Goal: Task Accomplishment & Management: Manage account settings

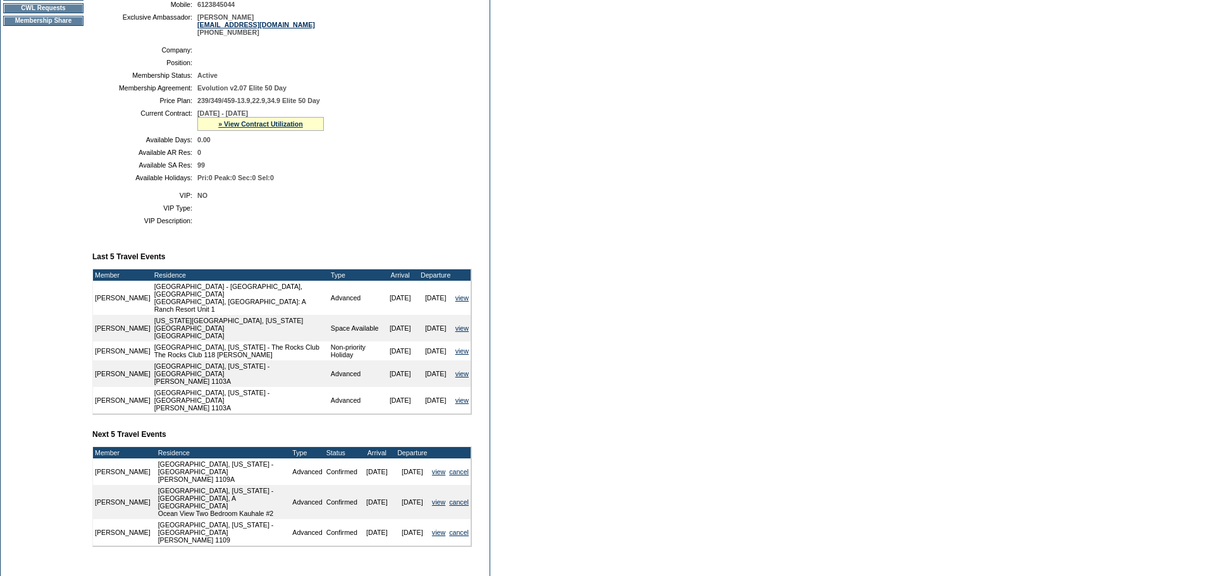
scroll to position [253, 0]
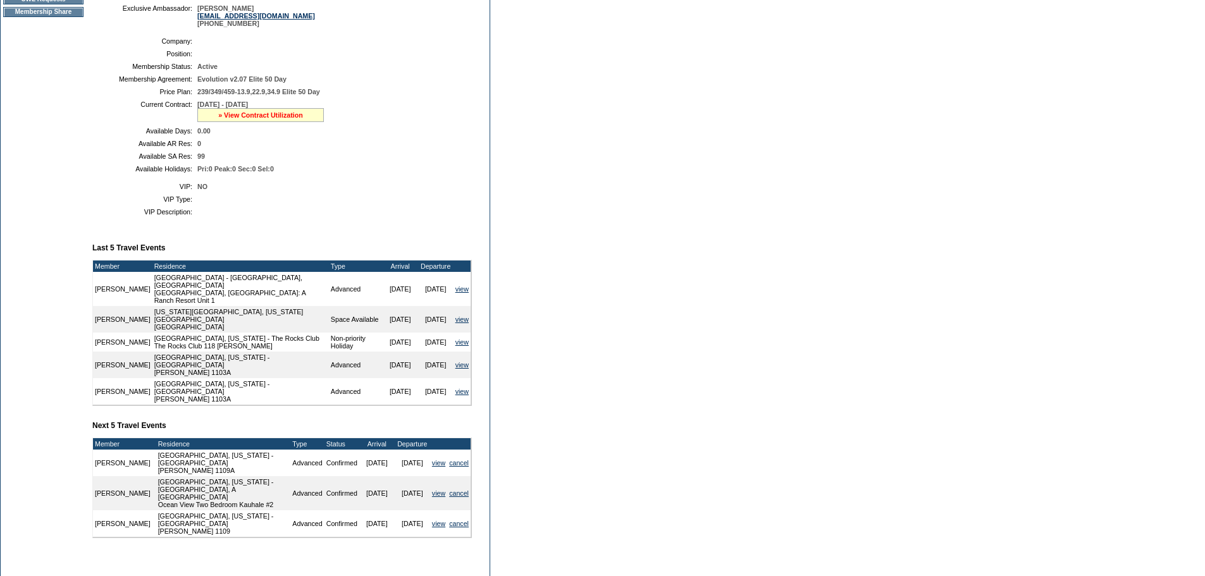
click at [283, 119] on link "» View Contract Utilization" at bounding box center [260, 115] width 85 height 8
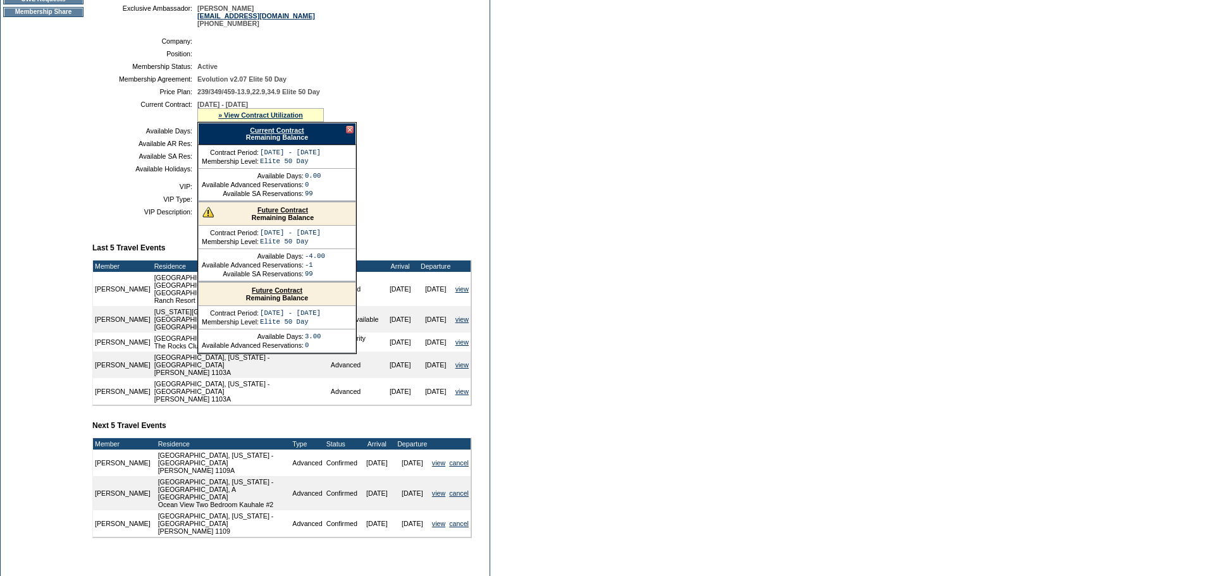
click at [269, 214] on link "Future Contract" at bounding box center [282, 210] width 51 height 8
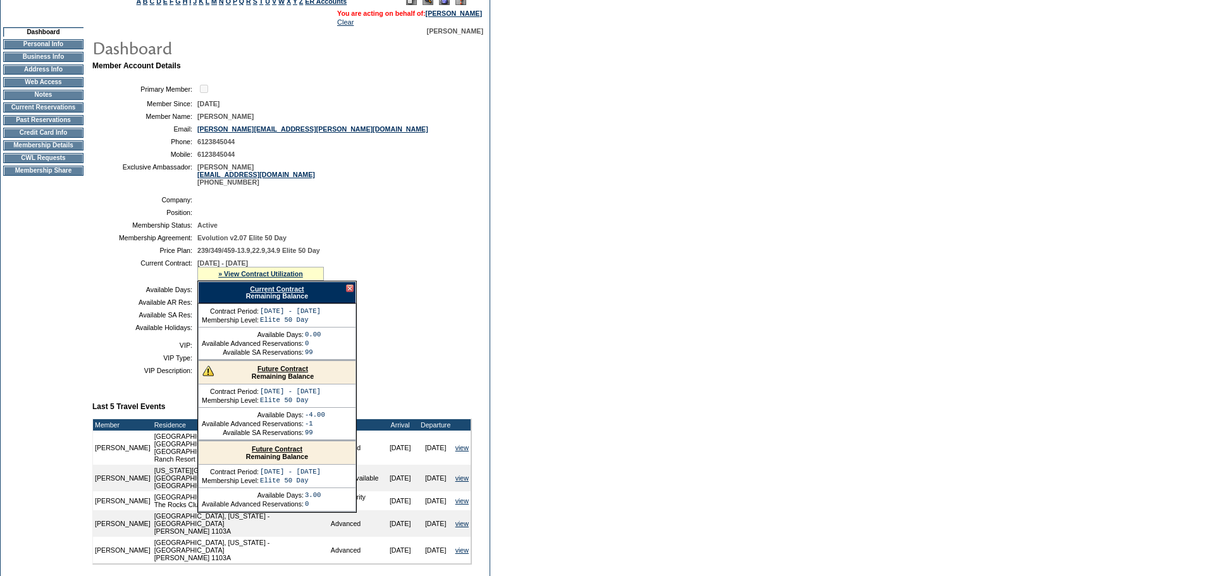
scroll to position [0, 0]
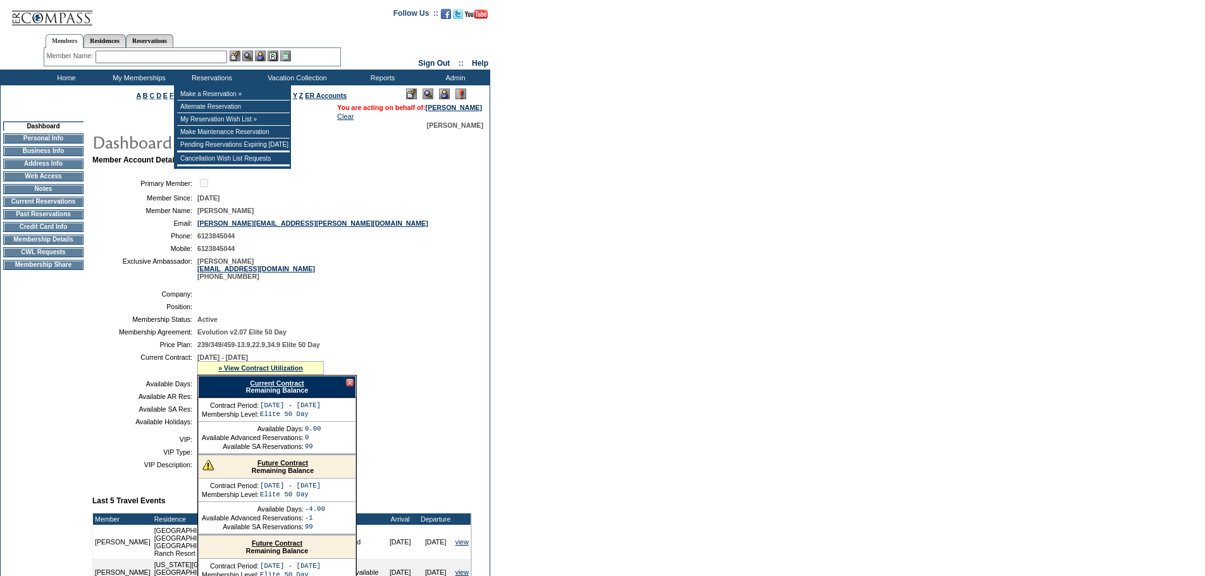
click at [177, 56] on input "text" at bounding box center [161, 57] width 132 height 13
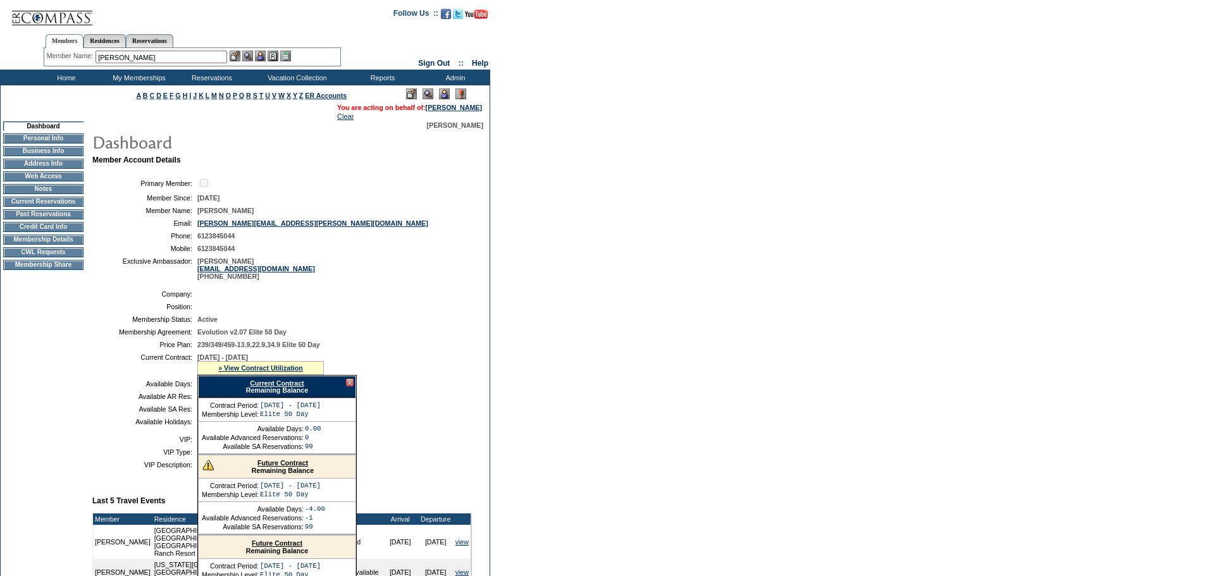
click at [123, 59] on input "jones, bill" at bounding box center [161, 57] width 132 height 13
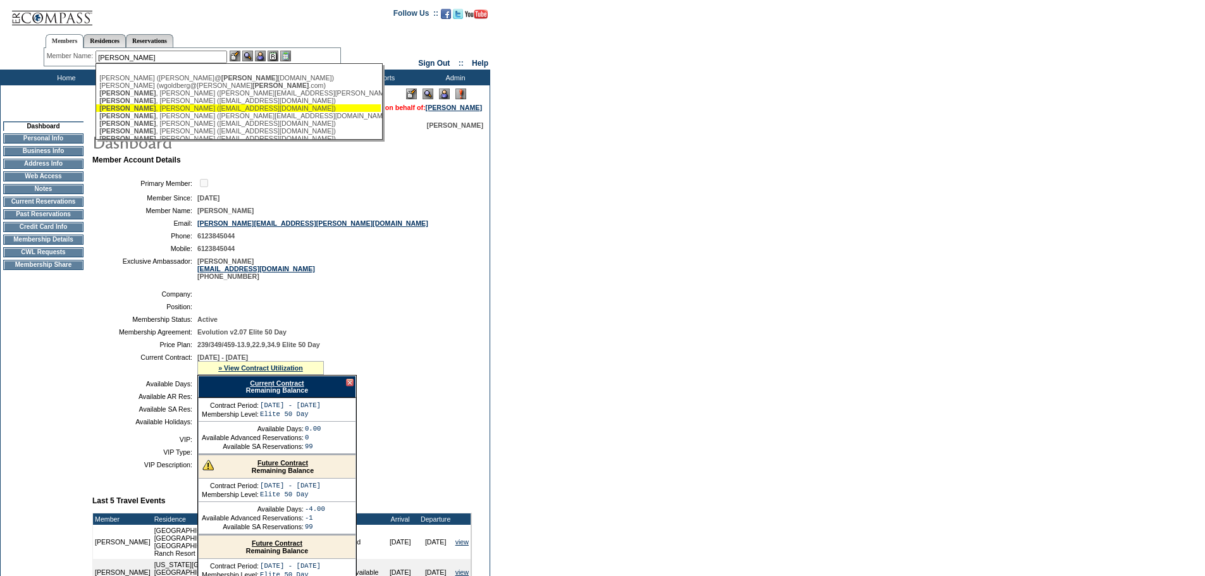
click at [143, 111] on div "Jones , Bill (bjones@jjfarms.com)" at bounding box center [238, 108] width 278 height 8
type input "Jones, Bill (bjones@jjfarms.com)"
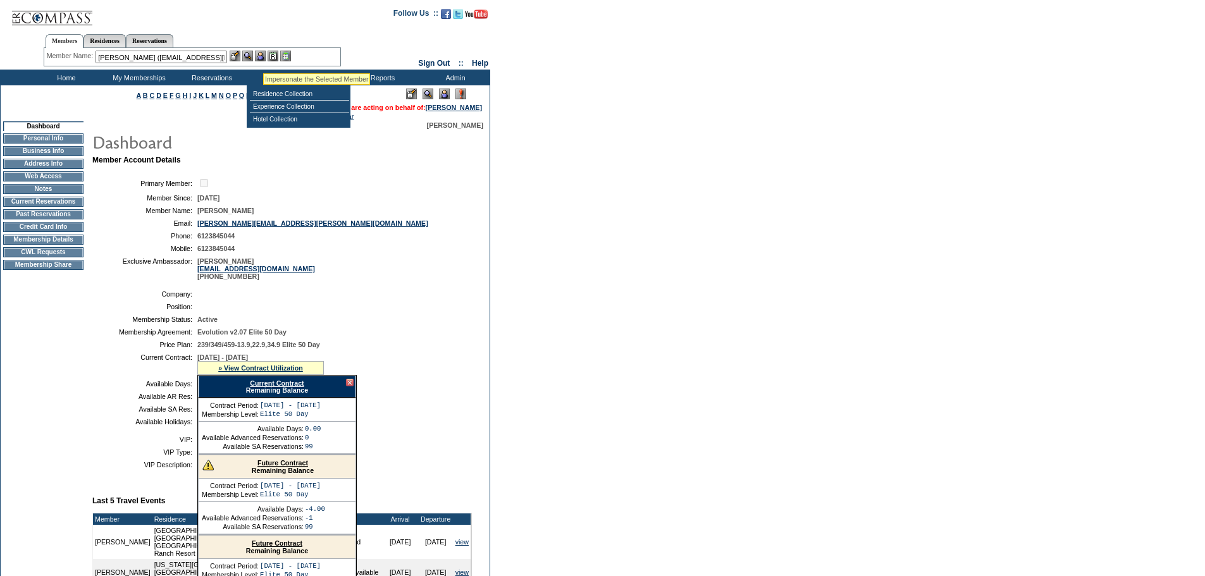
click at [263, 57] on img at bounding box center [260, 56] width 11 height 11
click at [250, 56] on img at bounding box center [247, 56] width 11 height 11
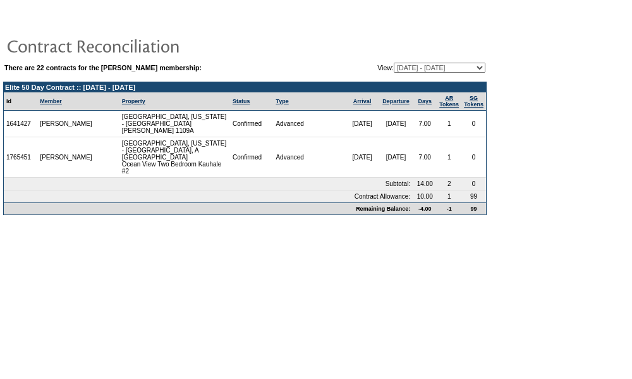
click at [479, 70] on select "[DATE] - [DATE] [DATE] - [DATE] [DATE] - [DATE] [DATE] - [DATE] [DATE] - [DATE]…" at bounding box center [440, 68] width 92 height 10
